Goal: Information Seeking & Learning: Learn about a topic

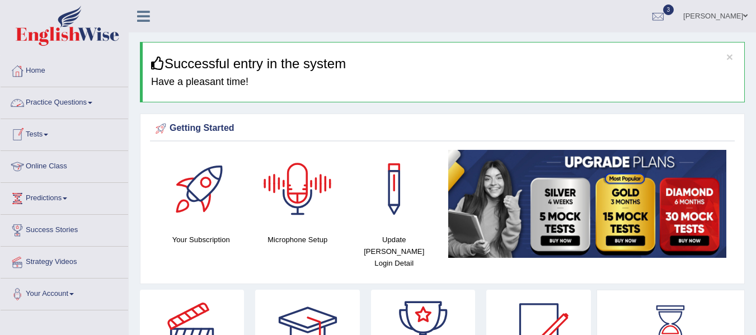
click at [66, 103] on link "Practice Questions" at bounding box center [65, 101] width 128 height 28
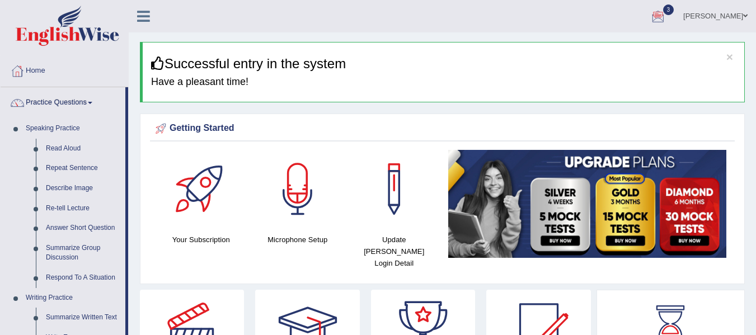
click at [666, 11] on div at bounding box center [657, 16] width 17 height 17
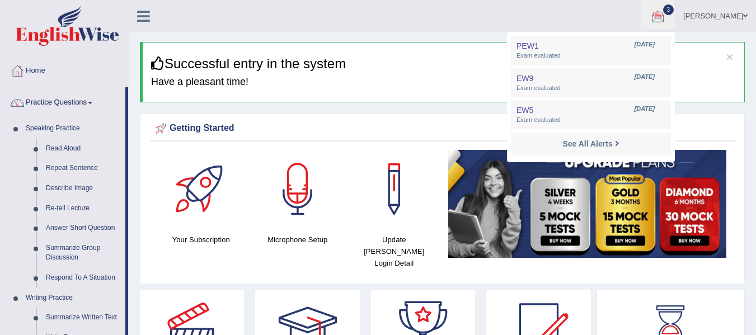
click at [421, 65] on h3 "Successful entry in the system" at bounding box center [443, 63] width 585 height 15
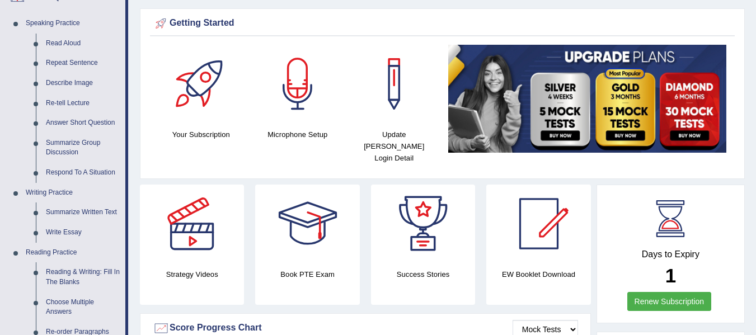
scroll to position [109, 0]
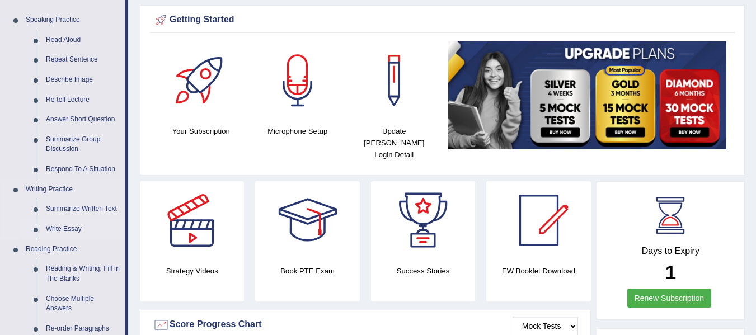
click at [72, 225] on link "Write Essay" at bounding box center [83, 229] width 84 height 20
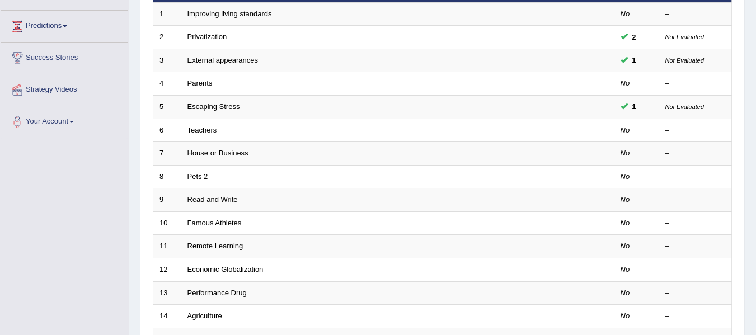
scroll to position [180, 0]
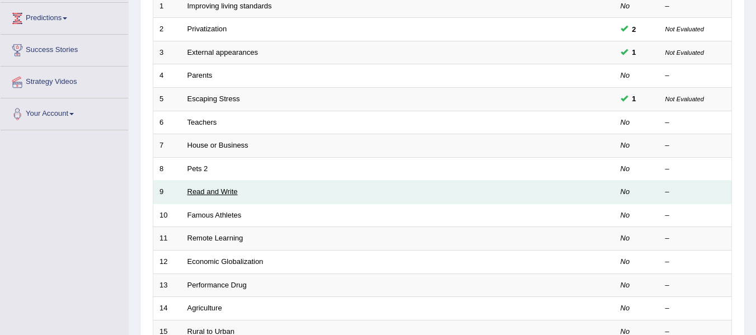
click at [223, 190] on link "Read and Write" at bounding box center [212, 191] width 50 height 8
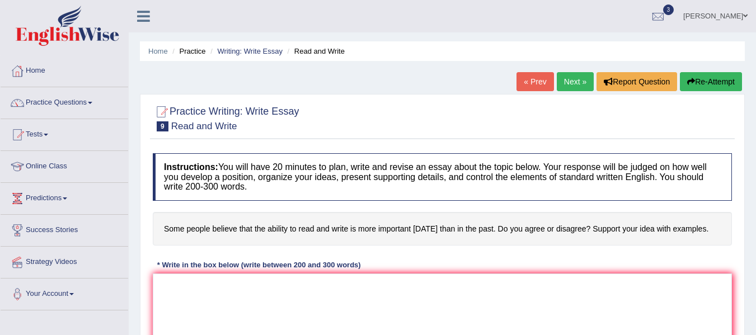
click at [580, 77] on link "Next »" at bounding box center [575, 81] width 37 height 19
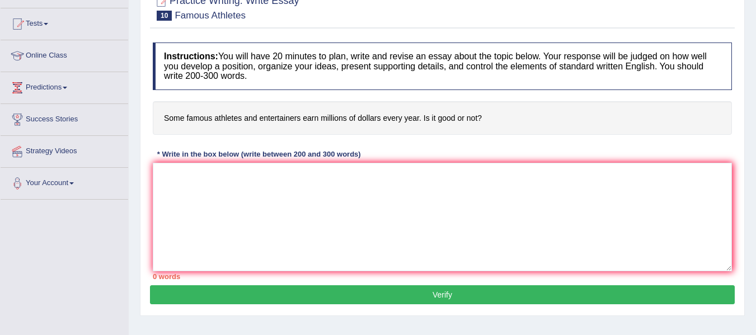
scroll to position [123, 0]
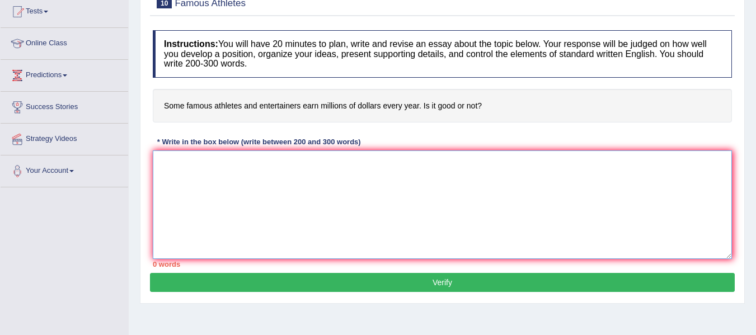
click at [397, 198] on textarea at bounding box center [442, 204] width 579 height 109
type textarea "t"
type textarea "T"
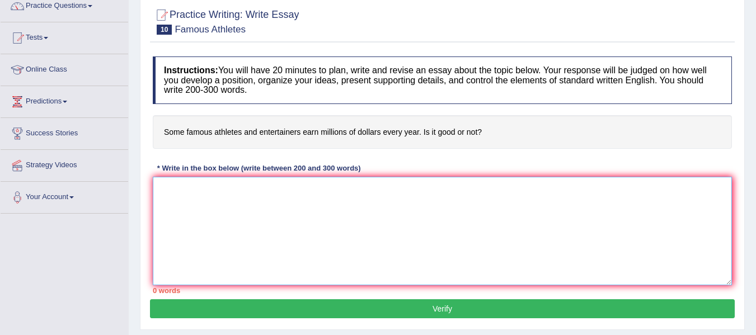
scroll to position [0, 0]
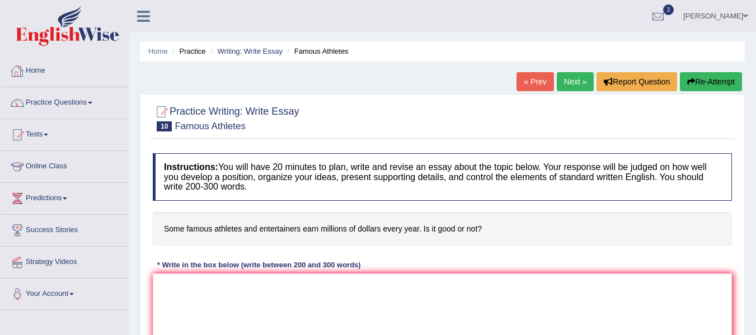
click at [47, 69] on link "Home" at bounding box center [65, 69] width 128 height 28
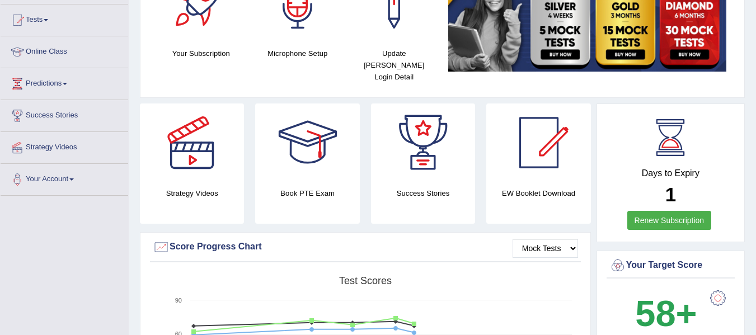
scroll to position [125, 0]
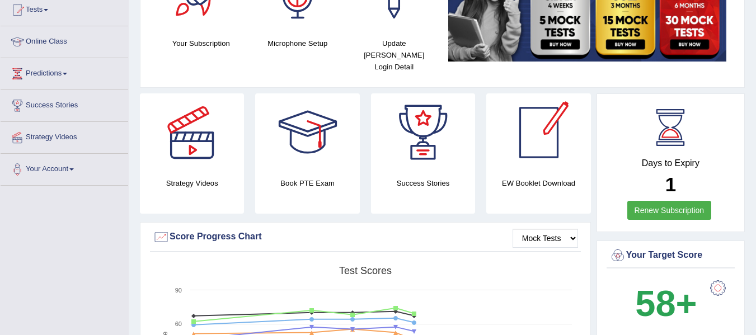
click at [522, 177] on h4 "EW Booklet Download" at bounding box center [538, 183] width 104 height 12
click at [543, 131] on div at bounding box center [539, 132] width 78 height 78
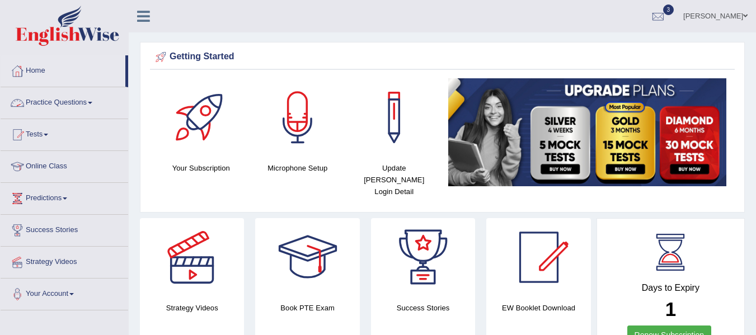
click at [87, 101] on link "Practice Questions" at bounding box center [65, 101] width 128 height 28
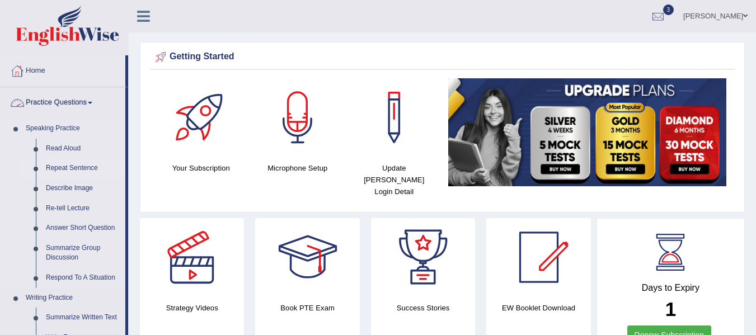
click at [76, 171] on link "Repeat Sentence" at bounding box center [83, 168] width 84 height 20
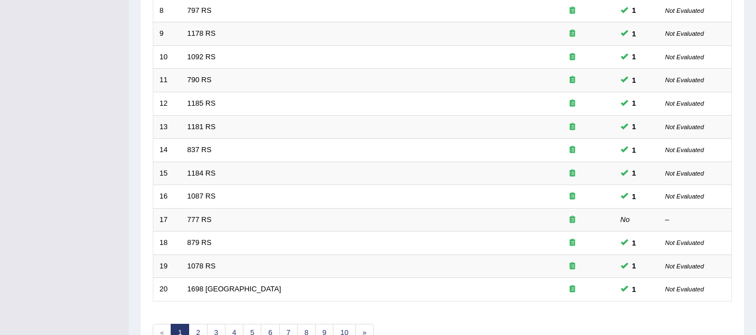
scroll to position [406, 0]
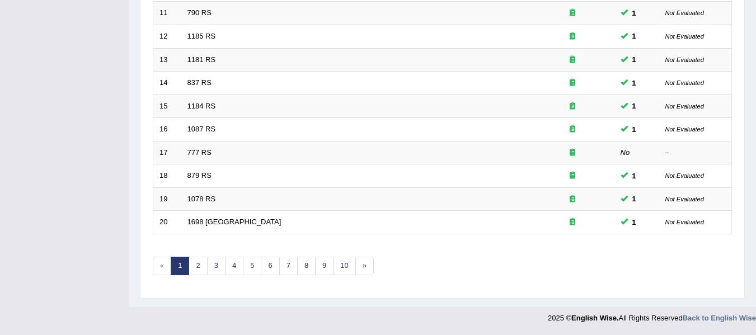
click at [312, 267] on link "8" at bounding box center [306, 266] width 18 height 18
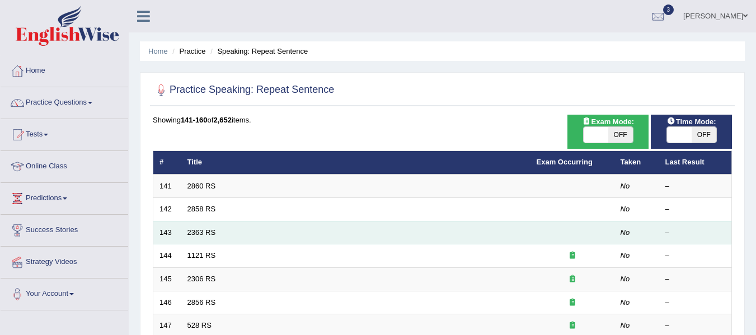
click at [304, 230] on td "2363 RS" at bounding box center [355, 232] width 349 height 23
click at [196, 231] on link "2363 RS" at bounding box center [201, 232] width 29 height 8
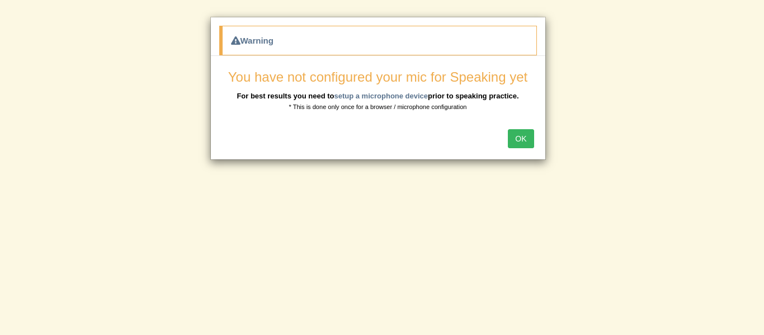
click at [519, 142] on button "OK" at bounding box center [521, 138] width 26 height 19
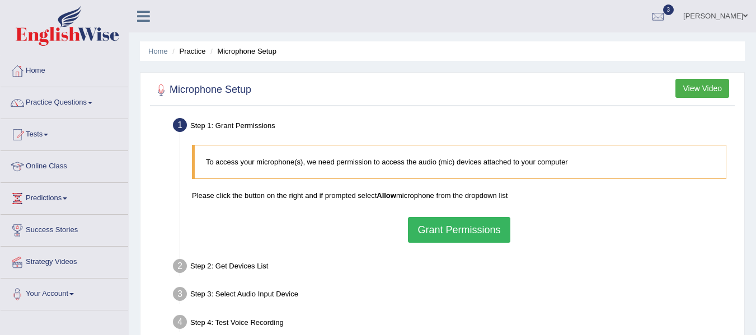
click at [445, 243] on div "To access your microphone(s), we need permission to access the audio (mic) devi…" at bounding box center [458, 193] width 545 height 109
click at [446, 237] on button "Grant Permissions" at bounding box center [459, 230] width 102 height 26
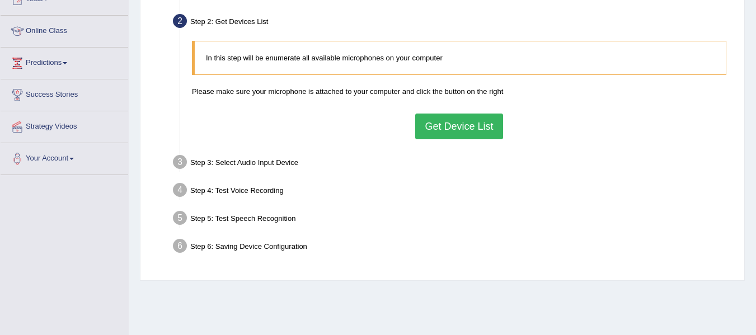
scroll to position [131, 0]
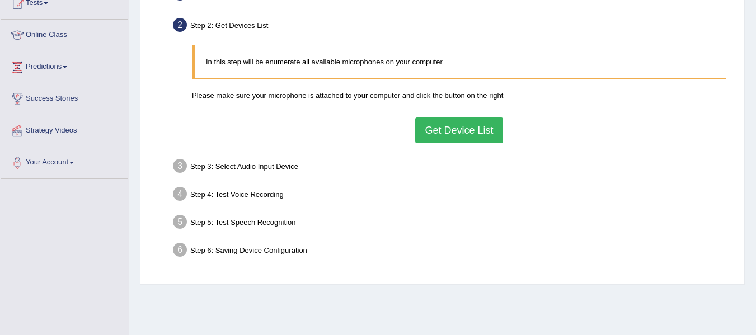
click at [427, 141] on button "Get Device List" at bounding box center [458, 130] width 87 height 26
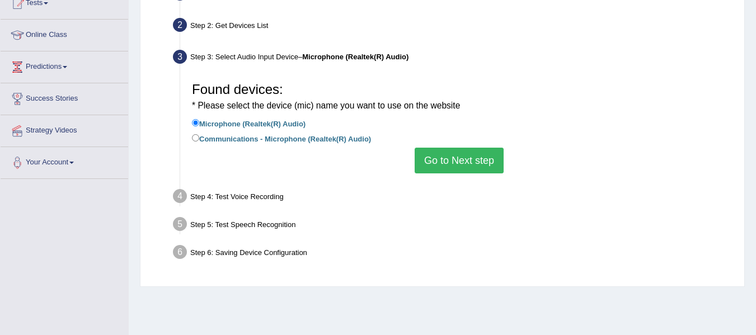
click at [445, 167] on button "Go to Next step" at bounding box center [458, 161] width 89 height 26
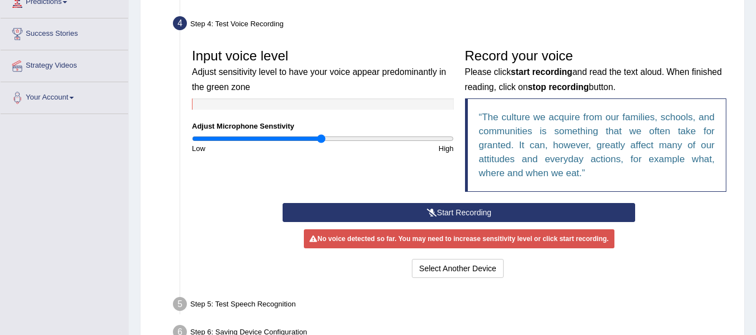
scroll to position [205, 0]
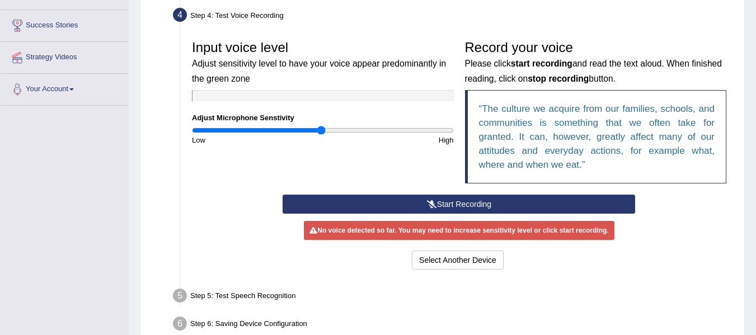
click at [470, 203] on button "Start Recording" at bounding box center [458, 204] width 352 height 19
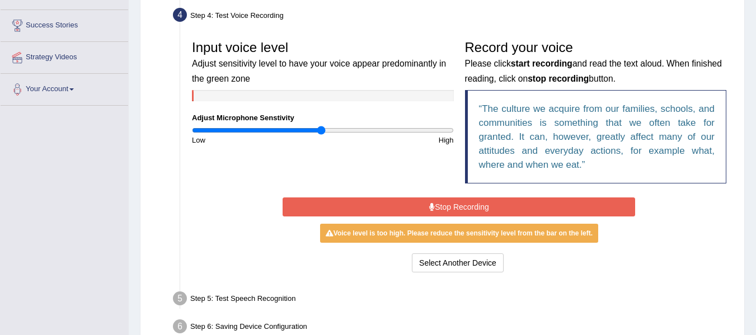
click at [470, 203] on button "Stop Recording" at bounding box center [458, 206] width 352 height 19
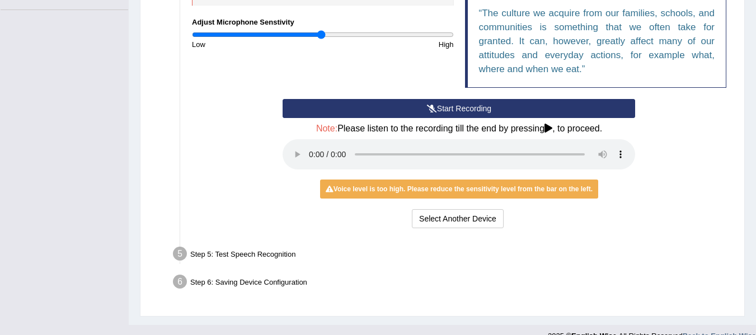
scroll to position [318, 0]
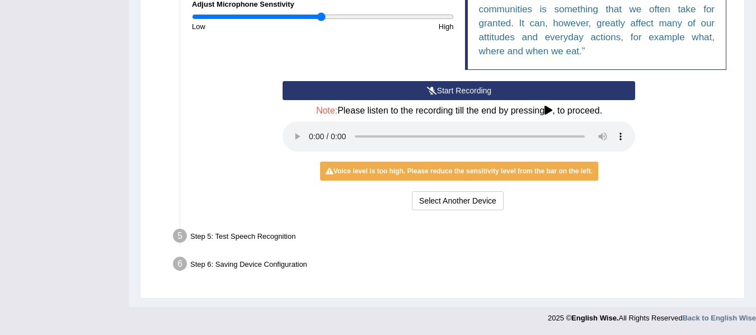
click at [453, 90] on button "Start Recording" at bounding box center [458, 90] width 352 height 19
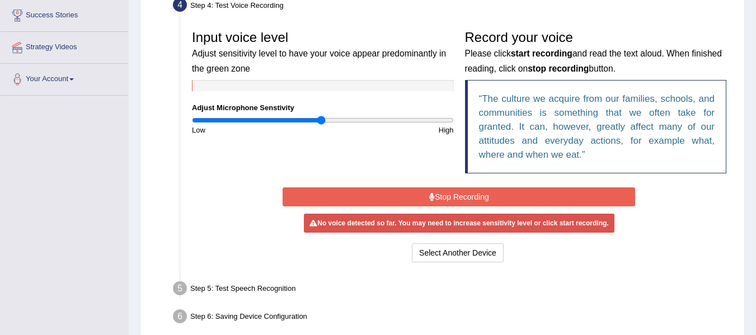
scroll to position [214, 0]
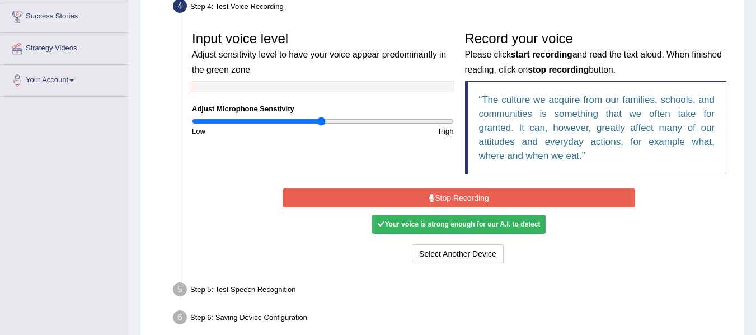
click at [471, 195] on button "Stop Recording" at bounding box center [458, 198] width 352 height 19
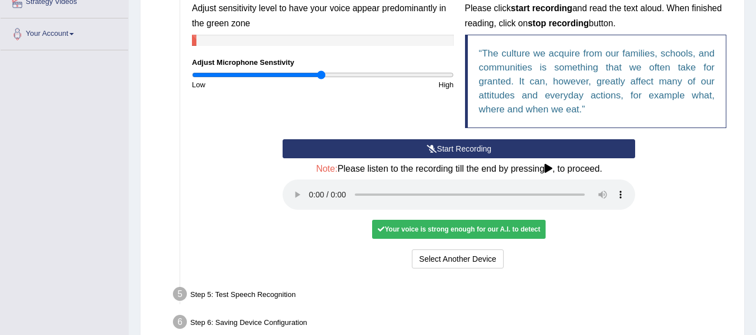
scroll to position [318, 0]
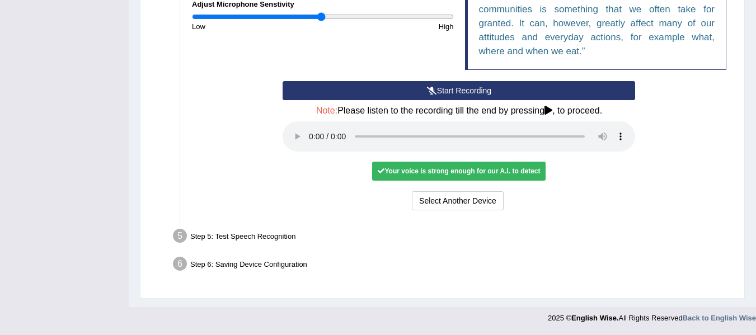
click at [456, 172] on div "Your voice is strong enough for our A.I. to detect" at bounding box center [458, 171] width 173 height 19
click at [431, 208] on button "Select Another Device" at bounding box center [458, 200] width 92 height 19
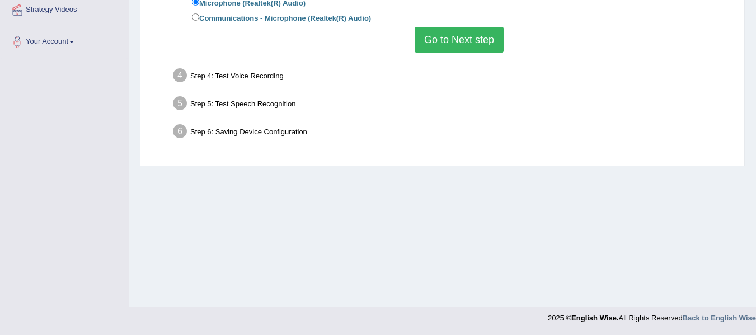
click at [475, 36] on button "Go to Next step" at bounding box center [458, 40] width 89 height 26
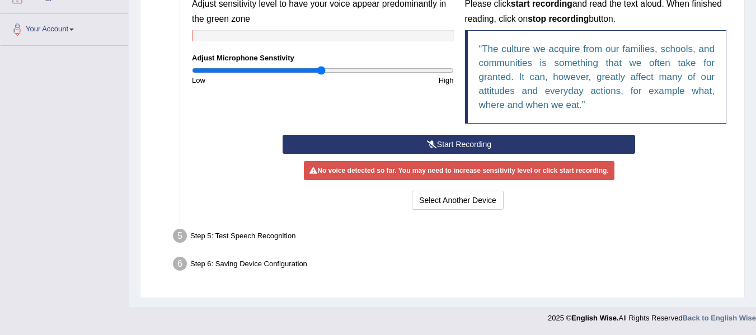
scroll to position [190, 0]
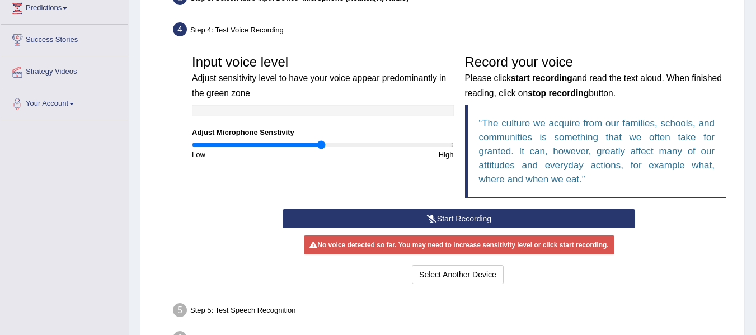
click at [441, 216] on button "Start Recording" at bounding box center [458, 218] width 352 height 19
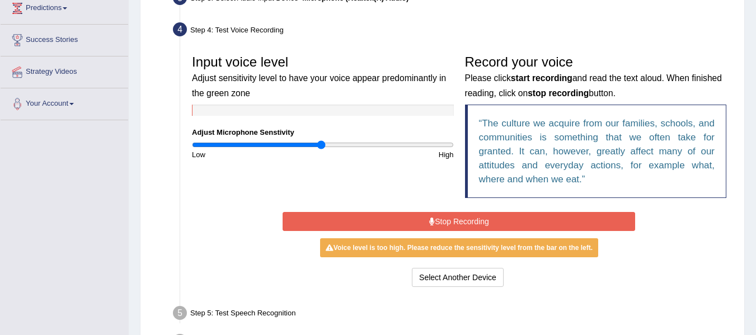
click at [441, 216] on button "Stop Recording" at bounding box center [458, 221] width 352 height 19
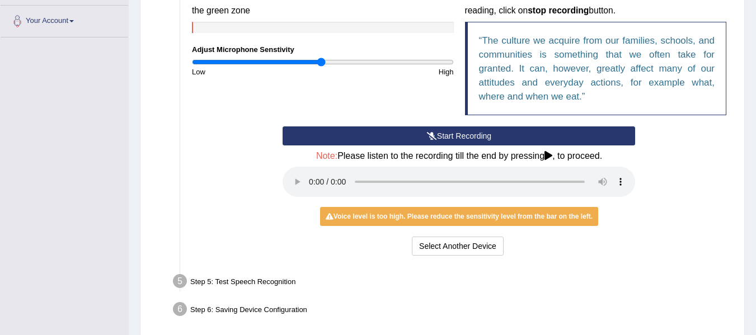
scroll to position [246, 0]
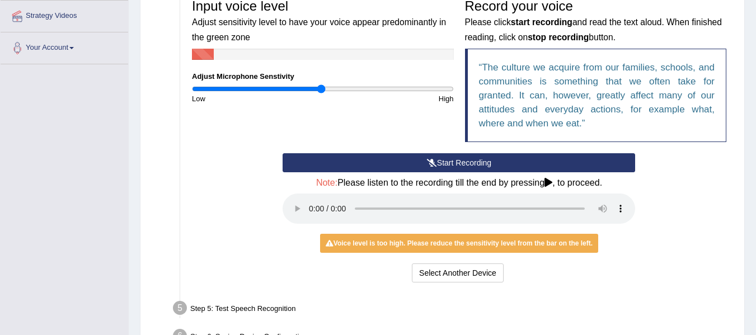
click at [454, 165] on button "Start Recording" at bounding box center [458, 162] width 352 height 19
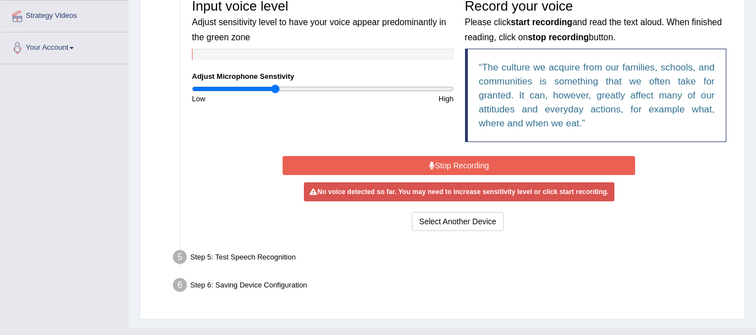
drag, startPoint x: 318, startPoint y: 86, endPoint x: 276, endPoint y: 102, distance: 44.8
type input "0.64"
click at [276, 93] on input "range" at bounding box center [323, 88] width 262 height 9
click at [365, 168] on button "Stop Recording" at bounding box center [458, 165] width 352 height 19
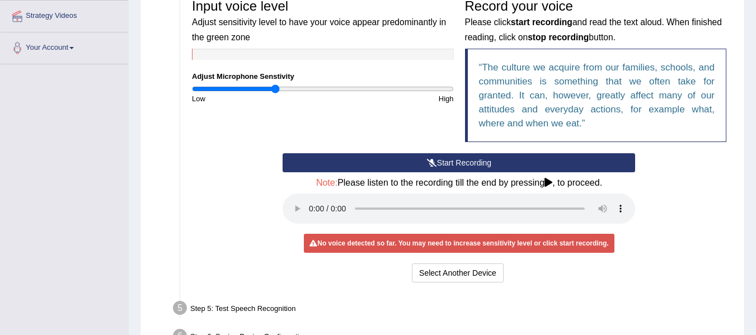
click at [365, 168] on button "Start Recording" at bounding box center [458, 162] width 352 height 19
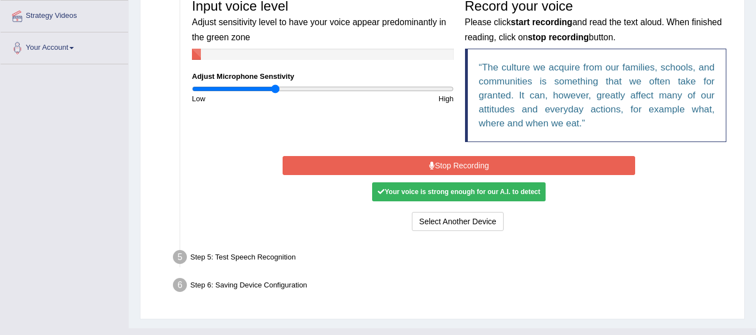
click at [365, 168] on button "Stop Recording" at bounding box center [458, 165] width 352 height 19
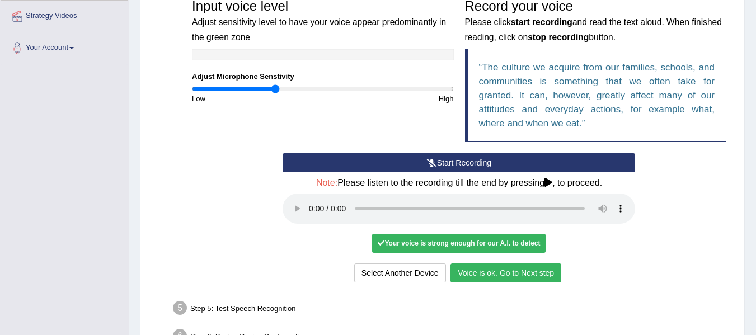
click at [498, 272] on button "Voice is ok. Go to Next step" at bounding box center [505, 272] width 111 height 19
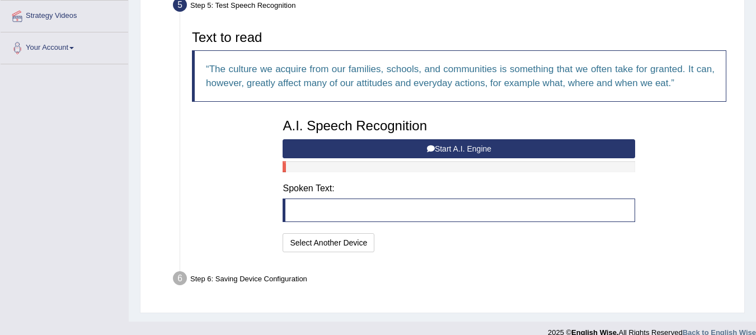
click at [494, 145] on button "Start A.I. Engine" at bounding box center [458, 148] width 352 height 19
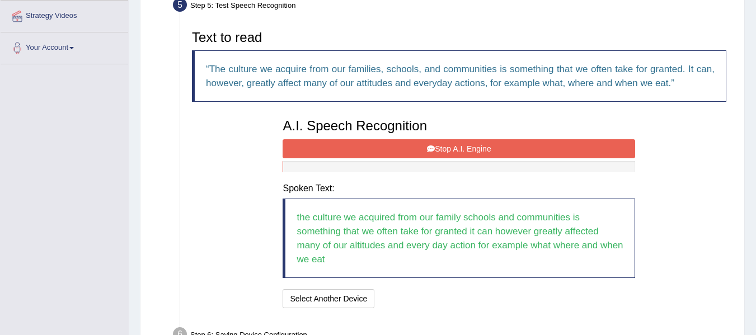
click at [498, 154] on button "Stop A.I. Engine" at bounding box center [458, 148] width 352 height 19
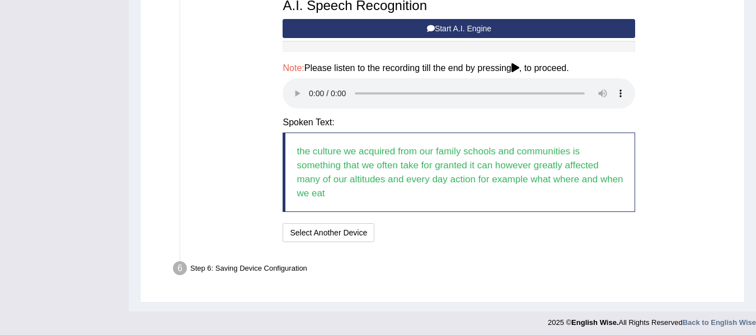
scroll to position [371, 0]
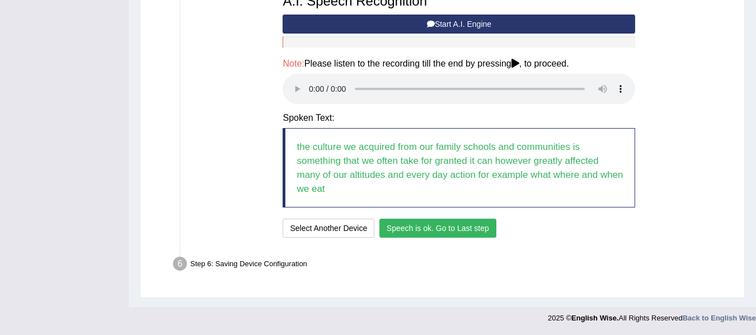
click at [460, 229] on button "Speech is ok. Go to Last step" at bounding box center [437, 228] width 117 height 19
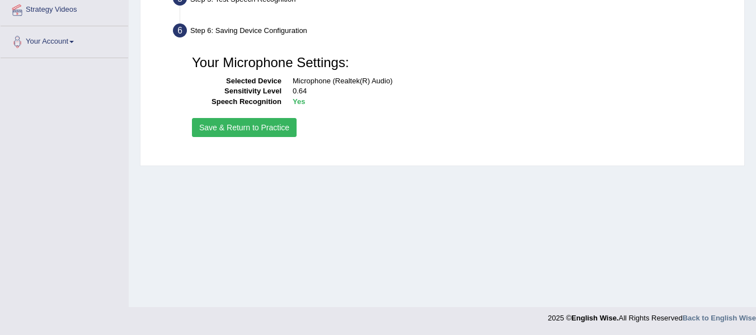
click at [229, 128] on button "Save & Return to Practice" at bounding box center [244, 127] width 105 height 19
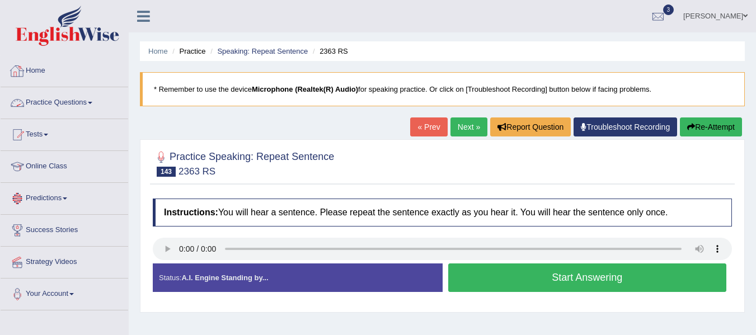
click at [73, 109] on link "Practice Questions" at bounding box center [65, 101] width 128 height 28
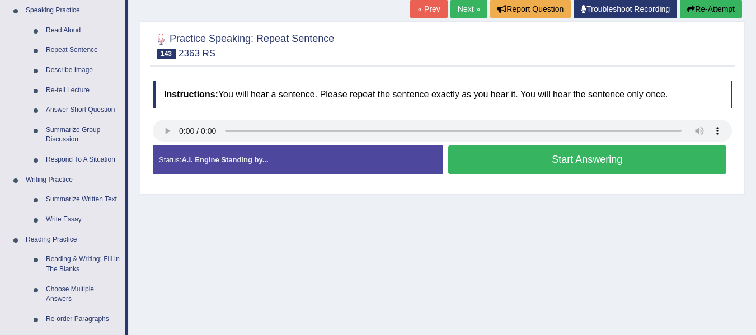
scroll to position [187, 0]
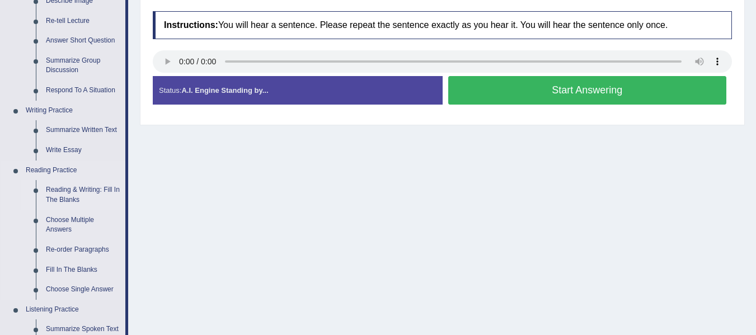
click at [81, 188] on link "Reading & Writing: Fill In The Blanks" at bounding box center [83, 195] width 84 height 30
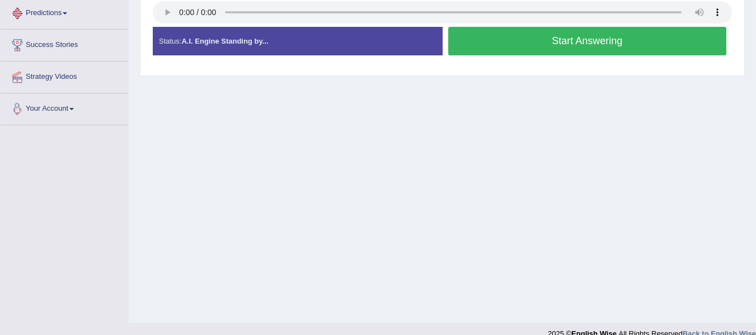
scroll to position [252, 0]
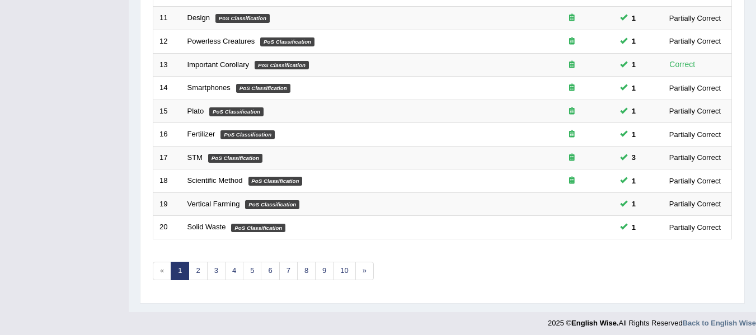
scroll to position [406, 0]
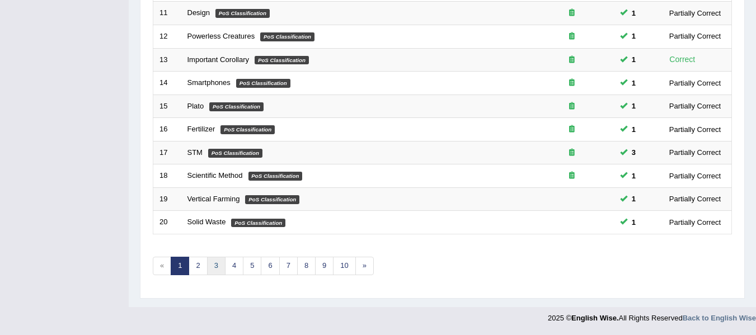
click at [219, 268] on link "3" at bounding box center [216, 266] width 18 height 18
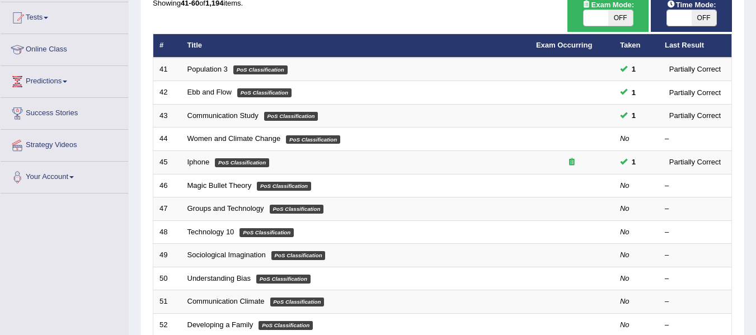
scroll to position [115, 0]
